Goal: Find specific page/section: Find specific page/section

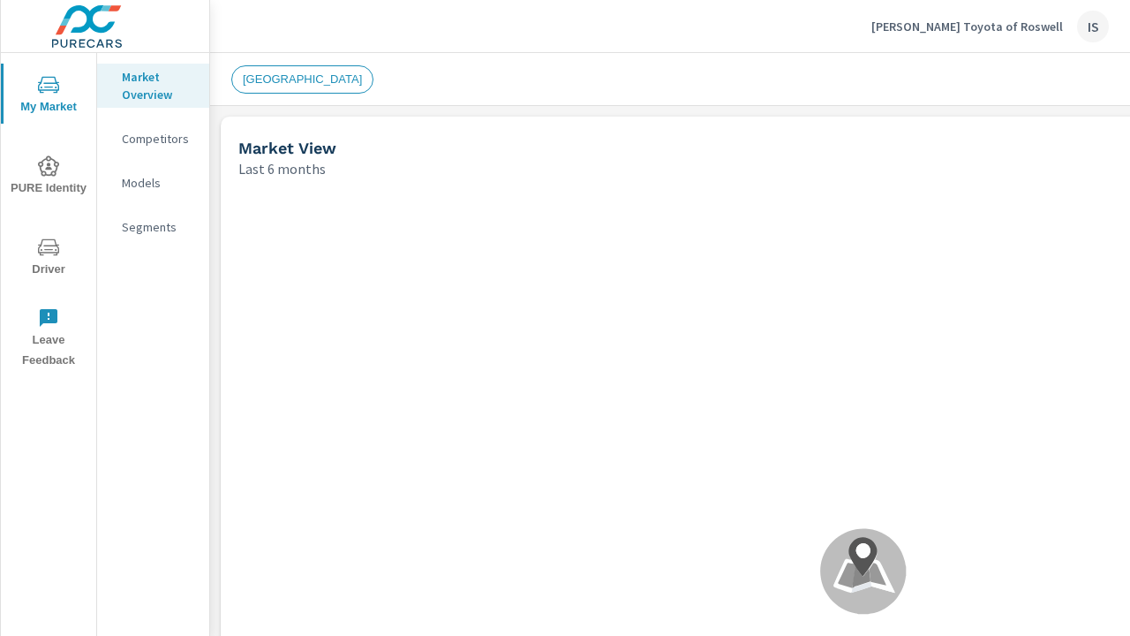
scroll to position [673, 0]
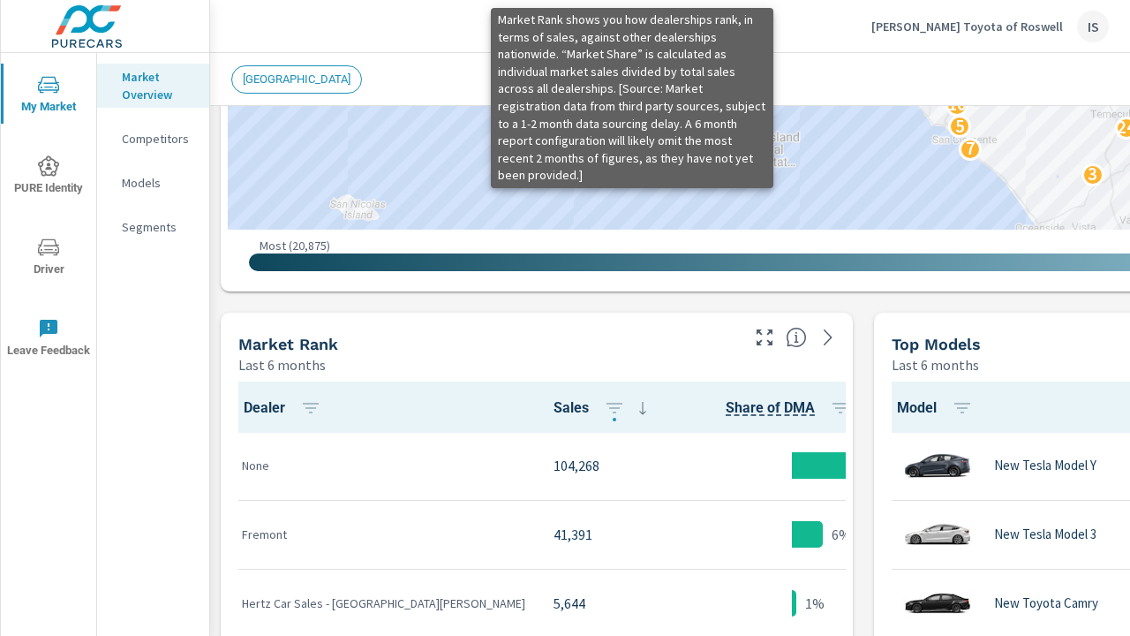
scroll to position [921, 0]
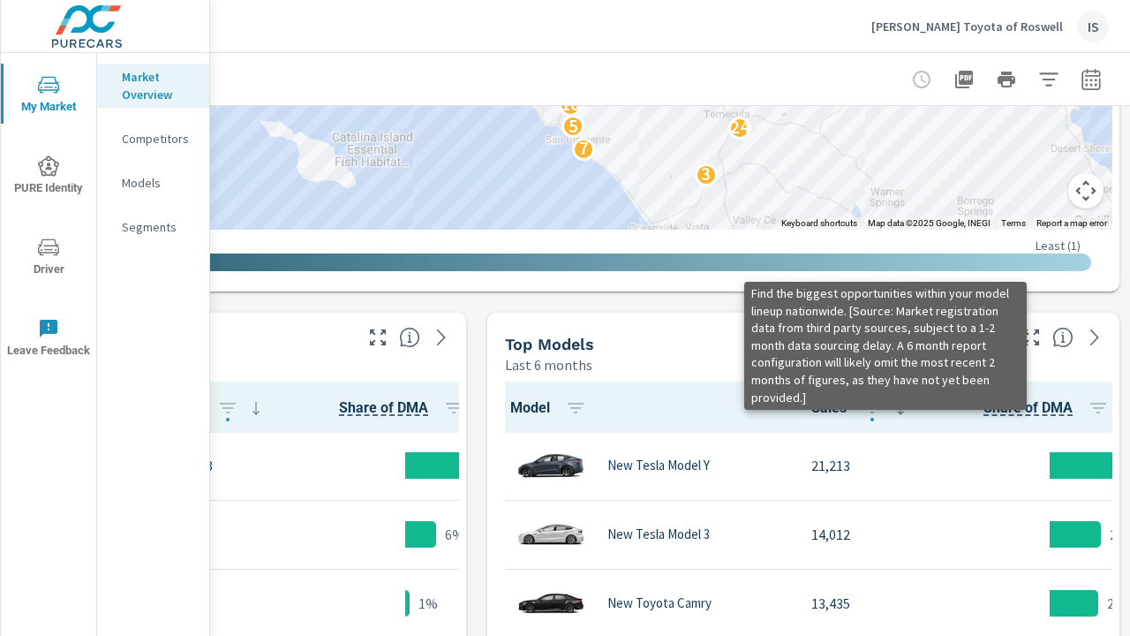
scroll to position [1253, 400]
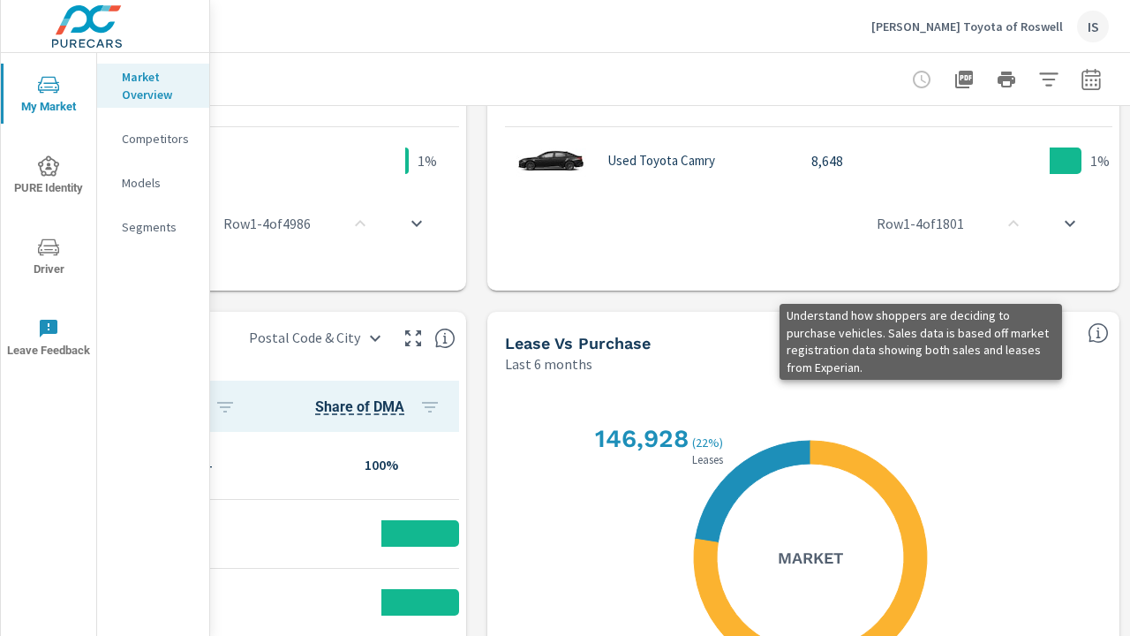
click at [955, 79] on icon "button" at bounding box center [964, 80] width 18 height 18
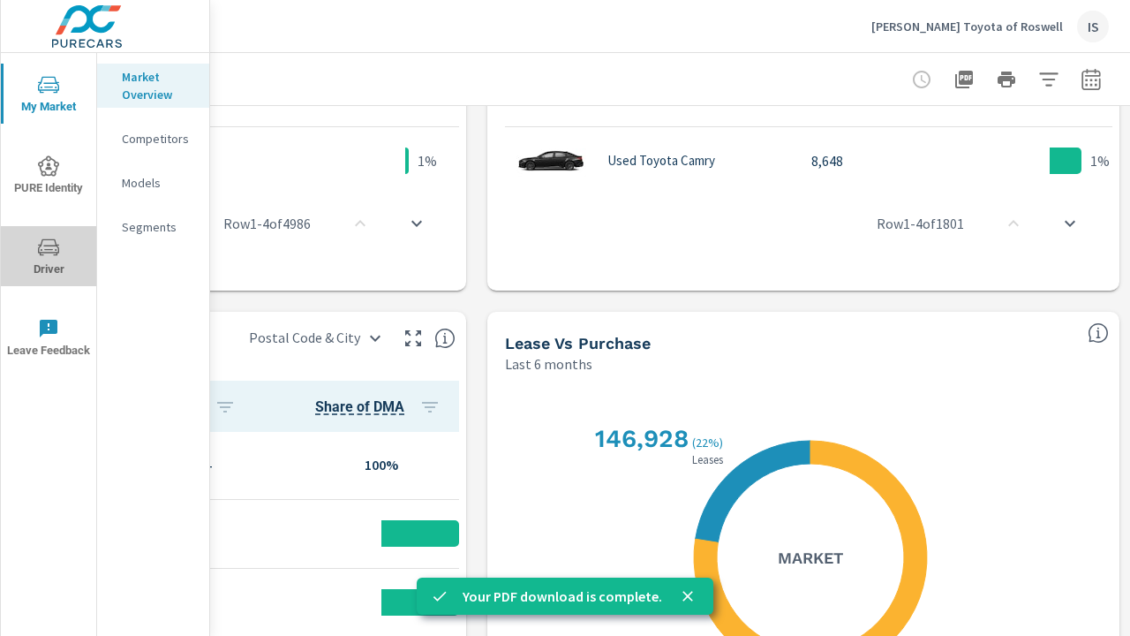
click at [55, 253] on icon "nav menu" at bounding box center [48, 246] width 21 height 17
